Goal: Check status

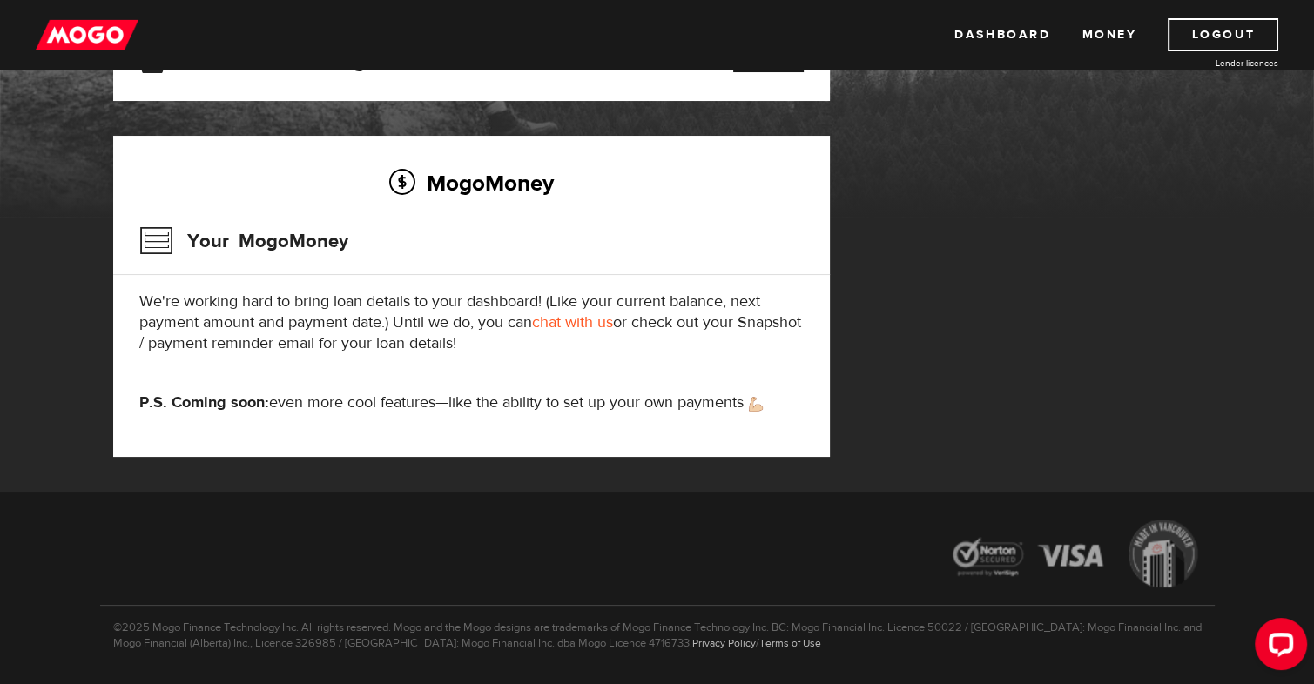
click at [241, 349] on p "We're working hard to bring loan details to your dashboard! (Like your current …" at bounding box center [471, 323] width 664 height 63
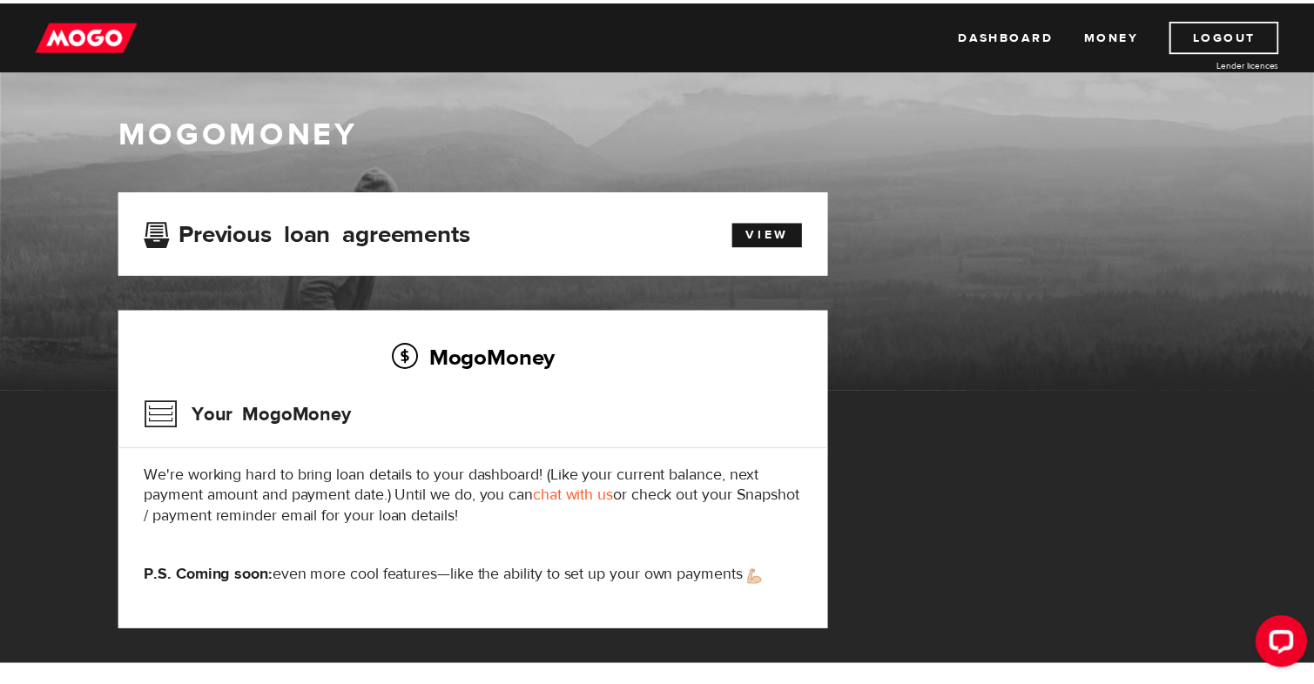
scroll to position [174, 0]
